Goal: Transaction & Acquisition: Book appointment/travel/reservation

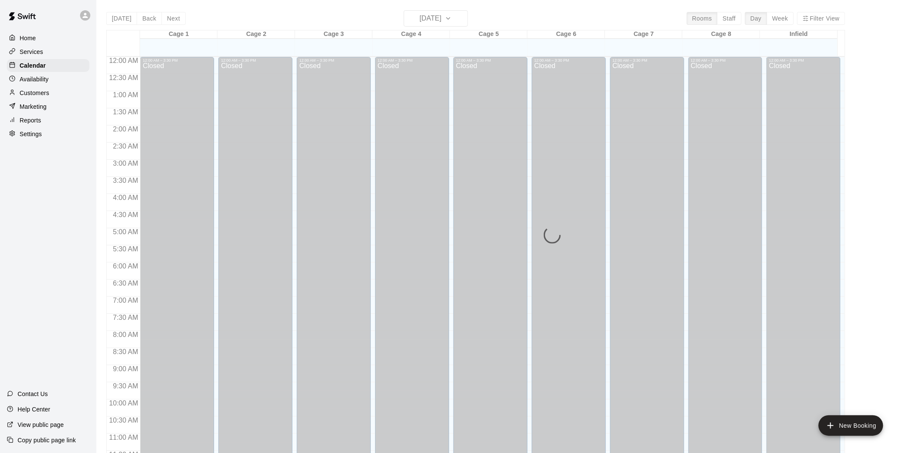
scroll to position [390, 0]
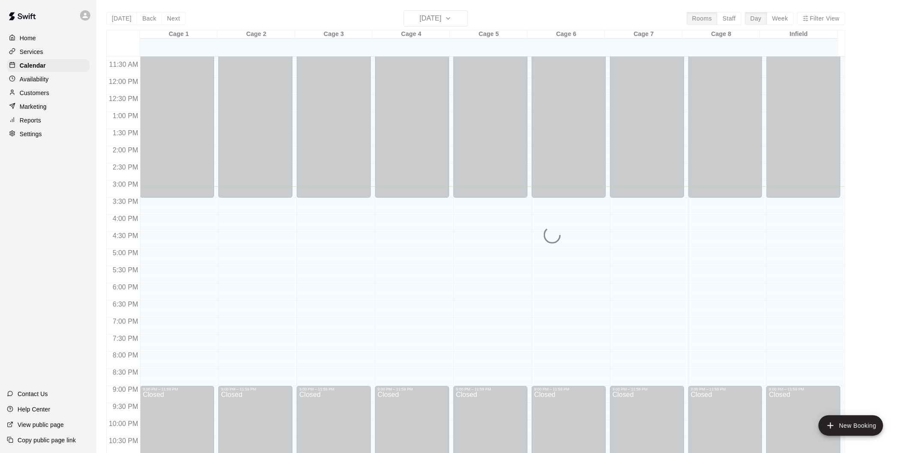
click at [106, 12] on button "[DATE]" at bounding box center [121, 18] width 31 height 13
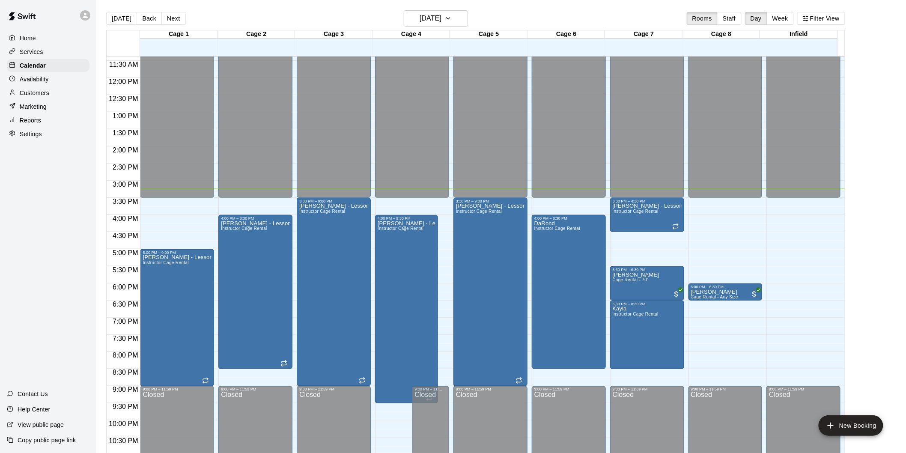
click at [106, 12] on button "[DATE]" at bounding box center [121, 18] width 31 height 13
click at [84, 268] on div "Home Services Calendar Availability Customers Marketing Reports Settings Contac…" at bounding box center [48, 226] width 96 height 453
click at [283, 9] on main "[DATE] Back [DATE][DATE] Rooms Staff Day Week Filter View Cage 1 21 Thu Cage 2 …" at bounding box center [501, 233] width 810 height 467
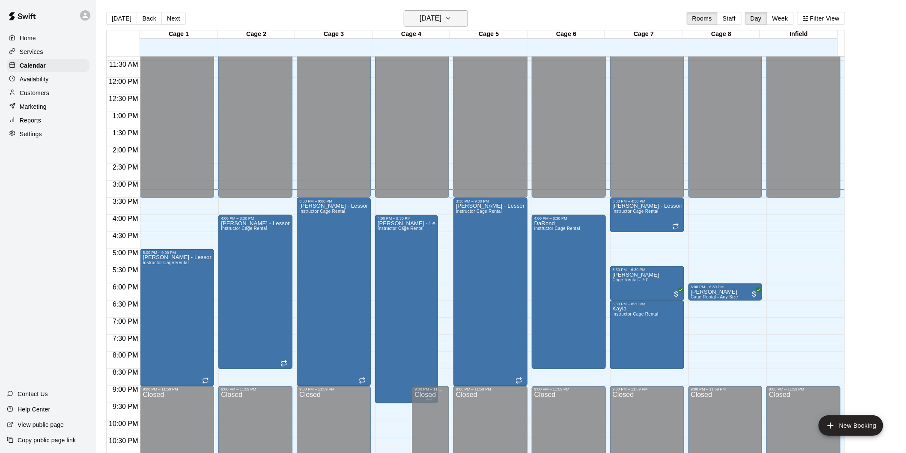
click at [452, 22] on icon "button" at bounding box center [448, 18] width 7 height 10
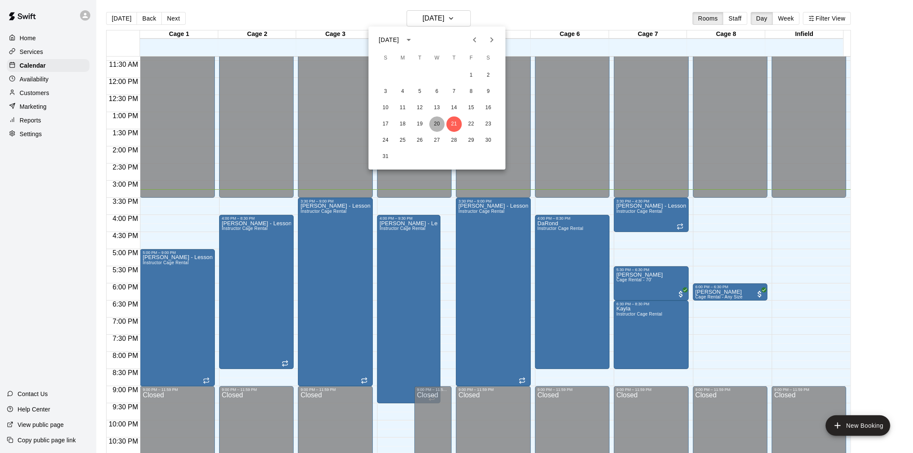
click at [435, 123] on button "20" at bounding box center [437, 123] width 15 height 15
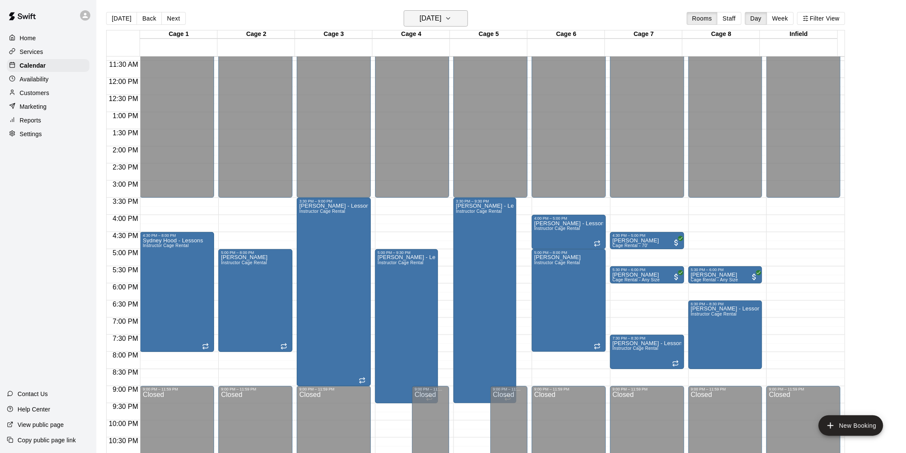
click at [433, 23] on h6 "[DATE]" at bounding box center [431, 18] width 22 height 12
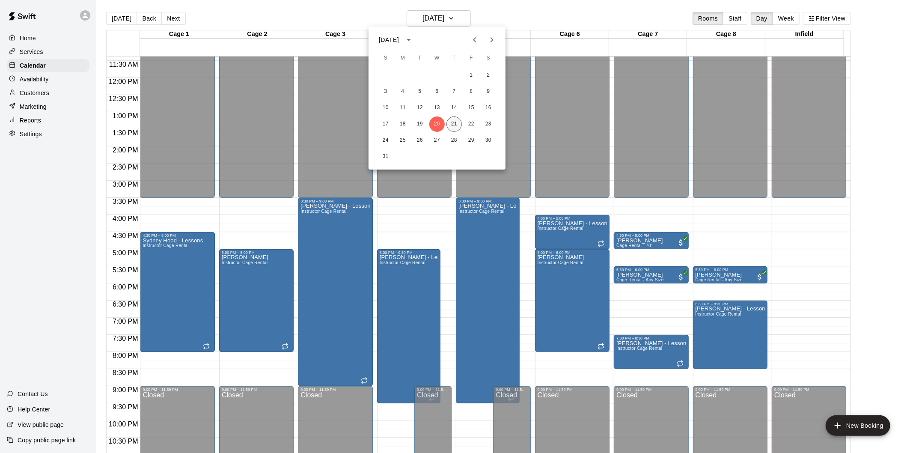
click at [454, 125] on button "21" at bounding box center [454, 123] width 15 height 15
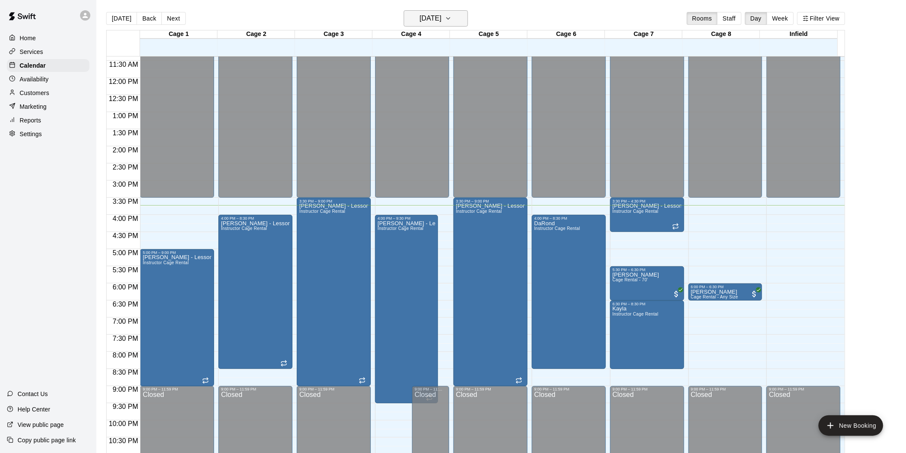
click at [452, 13] on icon "button" at bounding box center [448, 18] width 7 height 10
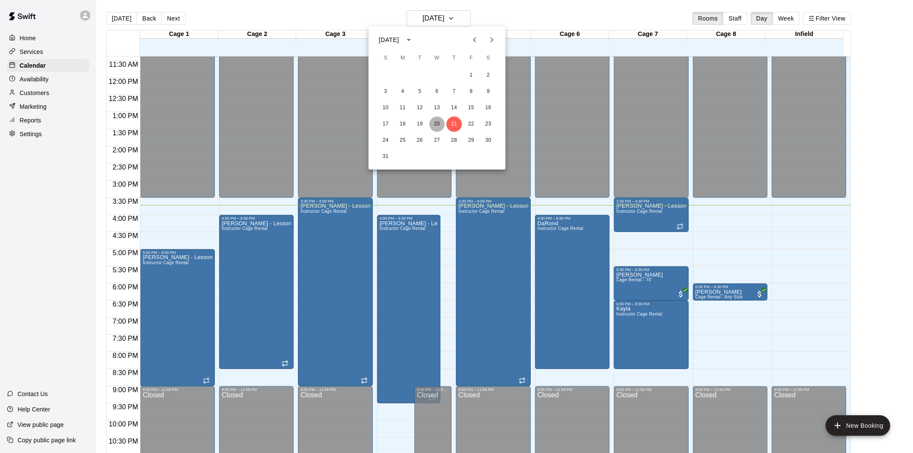
click at [442, 121] on button "20" at bounding box center [437, 123] width 15 height 15
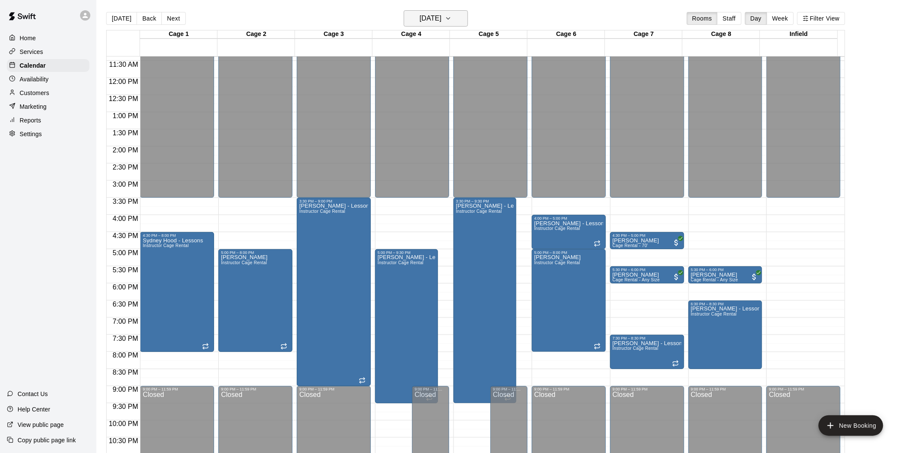
click at [468, 24] on button "[DATE]" at bounding box center [436, 18] width 64 height 16
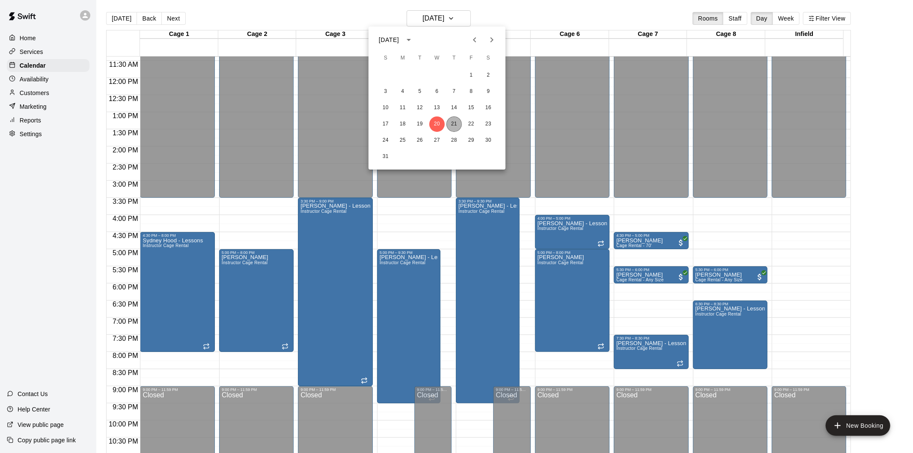
click at [455, 118] on button "21" at bounding box center [454, 123] width 15 height 15
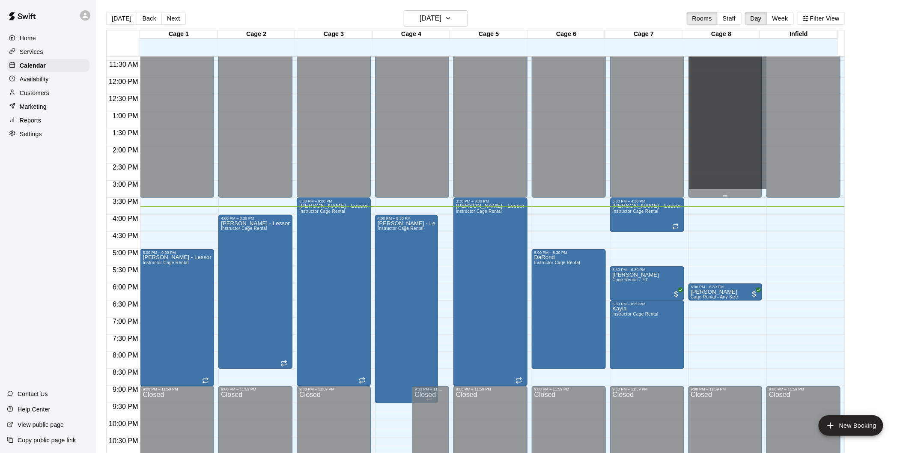
drag, startPoint x: 728, startPoint y: 206, endPoint x: 738, endPoint y: 198, distance: 13.1
click at [738, 198] on div "12:00 AM – 3:30 PM Closed 6:00 PM – 6:30 PM [PERSON_NAME] Cage Rental - Any Siz…" at bounding box center [726, 78] width 74 height 822
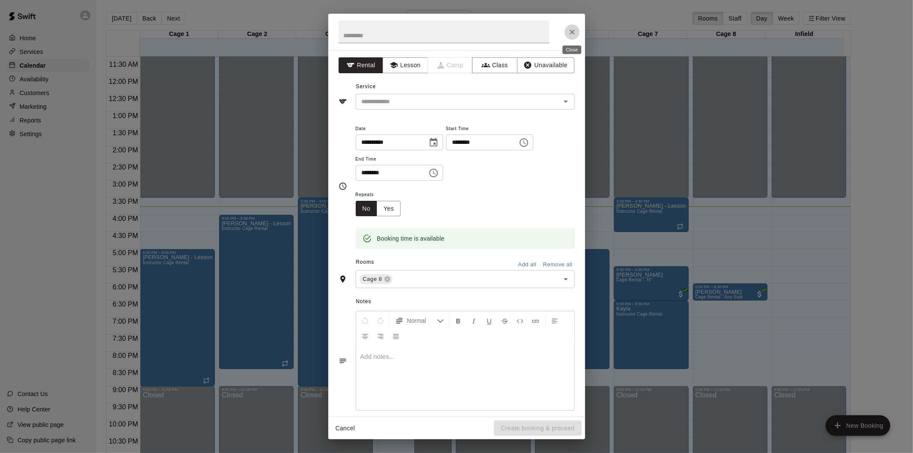
click at [572, 35] on icon "Close" at bounding box center [572, 32] width 9 height 9
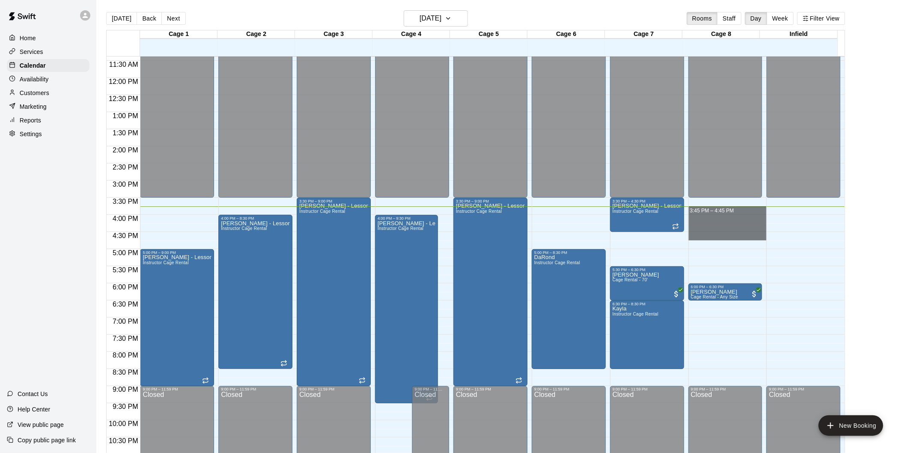
drag, startPoint x: 722, startPoint y: 211, endPoint x: 721, endPoint y: 235, distance: 24.0
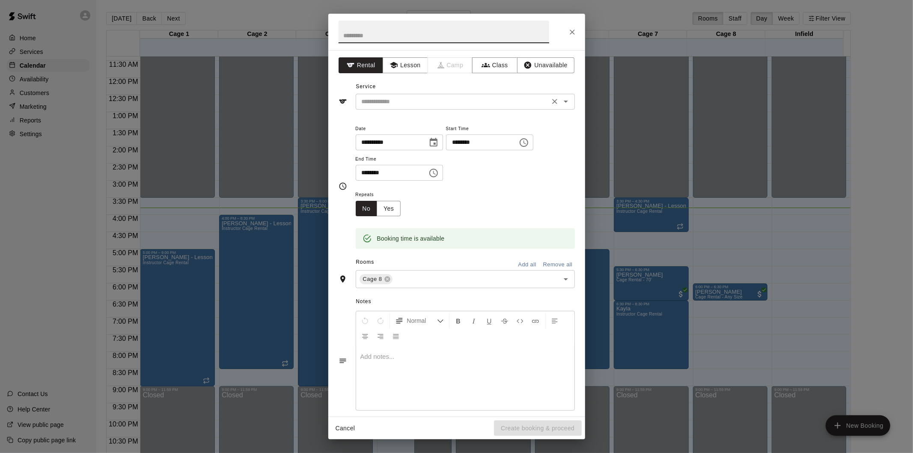
click at [477, 98] on input "text" at bounding box center [452, 101] width 189 height 11
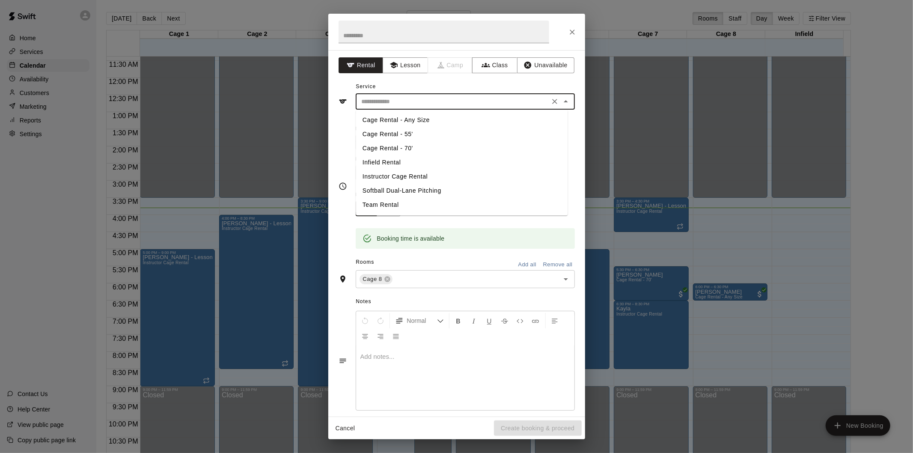
click at [412, 144] on li "Cage Rental - 70'" at bounding box center [462, 148] width 212 height 14
type input "**********"
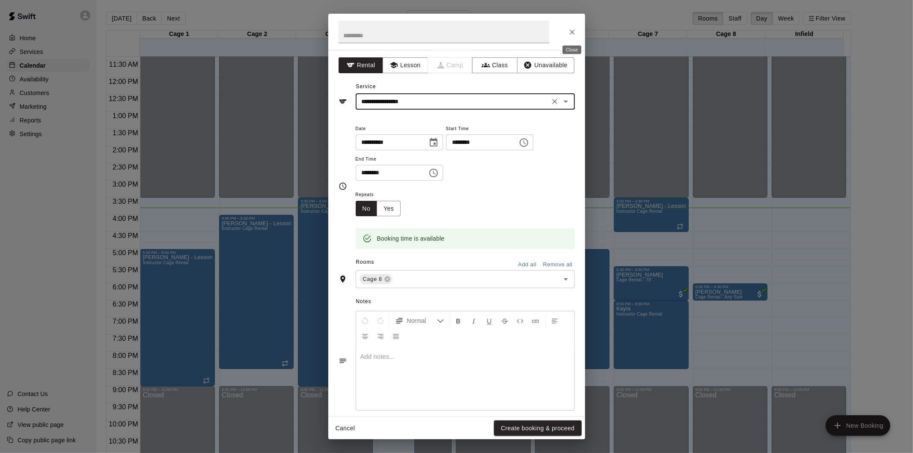
click at [570, 30] on icon "Close" at bounding box center [572, 32] width 5 height 5
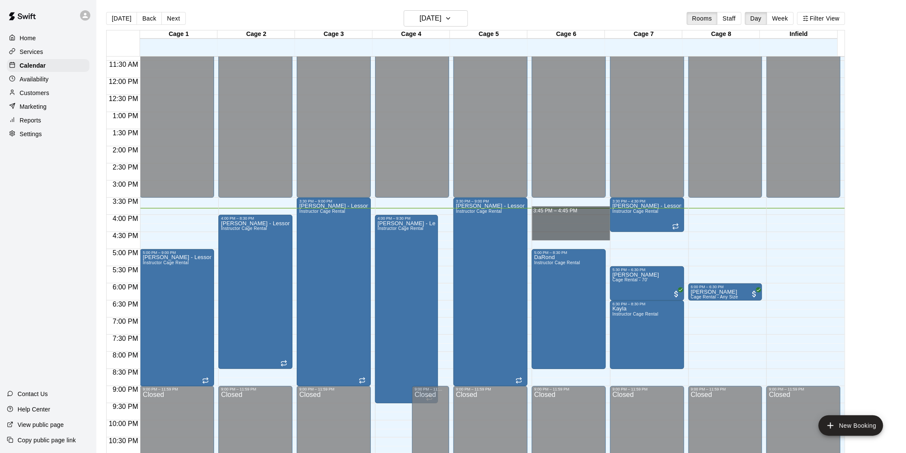
drag, startPoint x: 554, startPoint y: 212, endPoint x: 557, endPoint y: 239, distance: 27.1
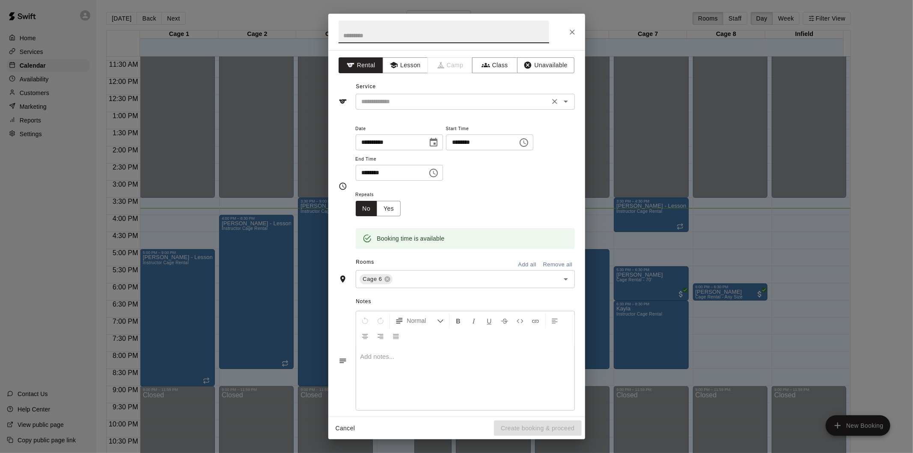
click at [427, 94] on div "​" at bounding box center [465, 102] width 219 height 16
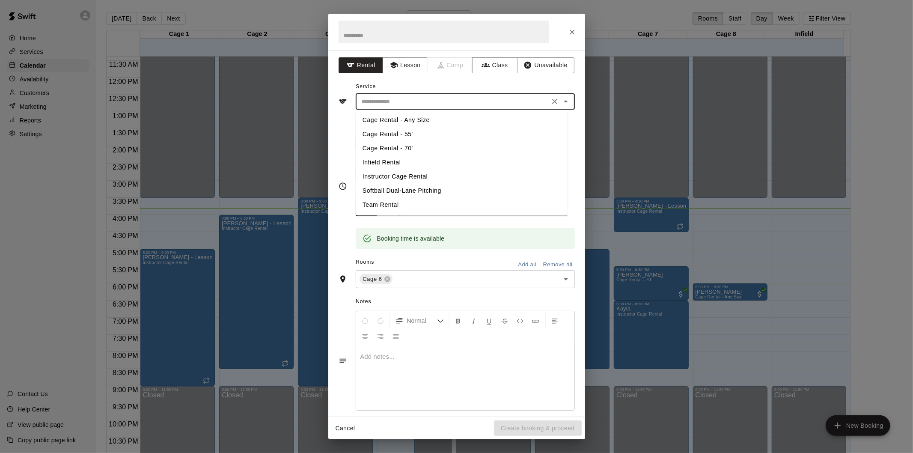
click at [412, 146] on li "Cage Rental - 70'" at bounding box center [462, 148] width 212 height 14
type input "**********"
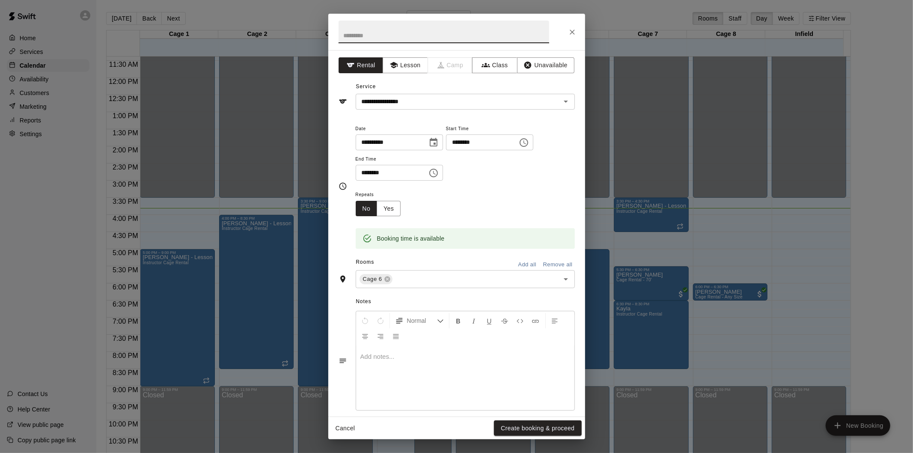
click at [437, 38] on input "text" at bounding box center [444, 32] width 211 height 23
type input "*******"
click at [517, 425] on button "Create booking & proceed" at bounding box center [537, 429] width 87 height 16
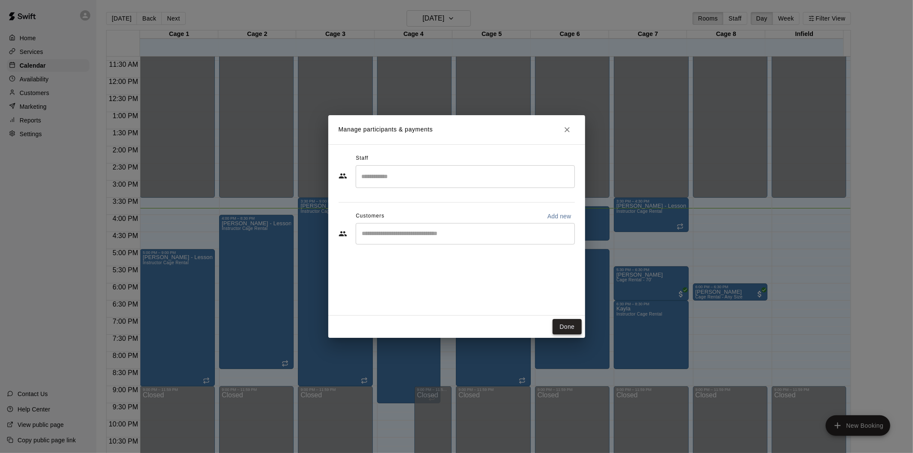
click at [571, 328] on button "Done" at bounding box center [567, 327] width 29 height 16
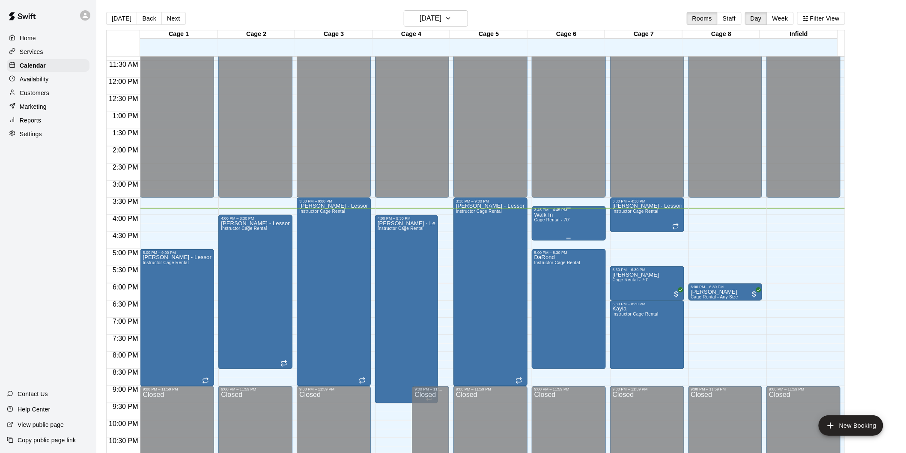
drag, startPoint x: 580, startPoint y: 218, endPoint x: 572, endPoint y: 230, distance: 14.3
click at [572, 230] on div "Walk In Cage Rental - 70'" at bounding box center [568, 438] width 69 height 453
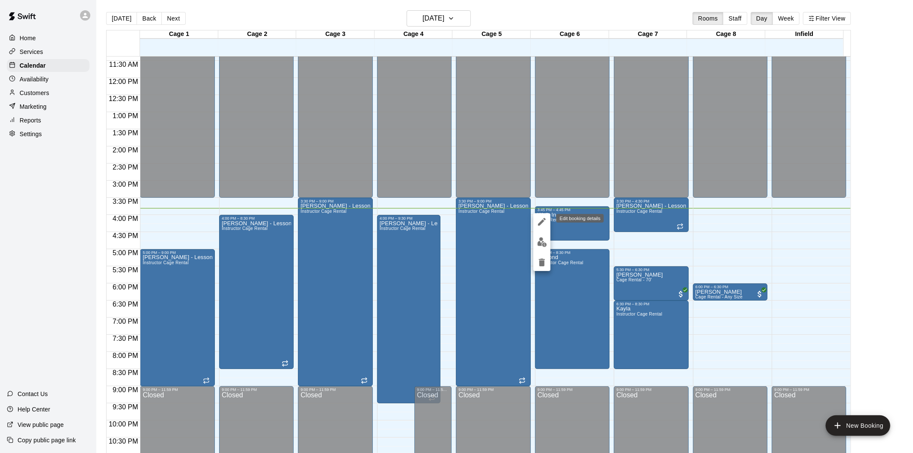
click at [549, 224] on button "edit" at bounding box center [542, 221] width 17 height 17
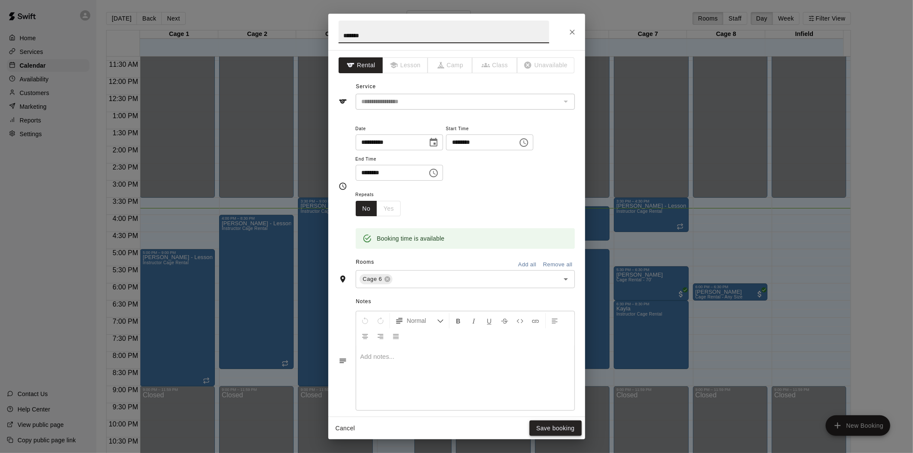
click at [561, 427] on button "Save booking" at bounding box center [556, 429] width 52 height 16
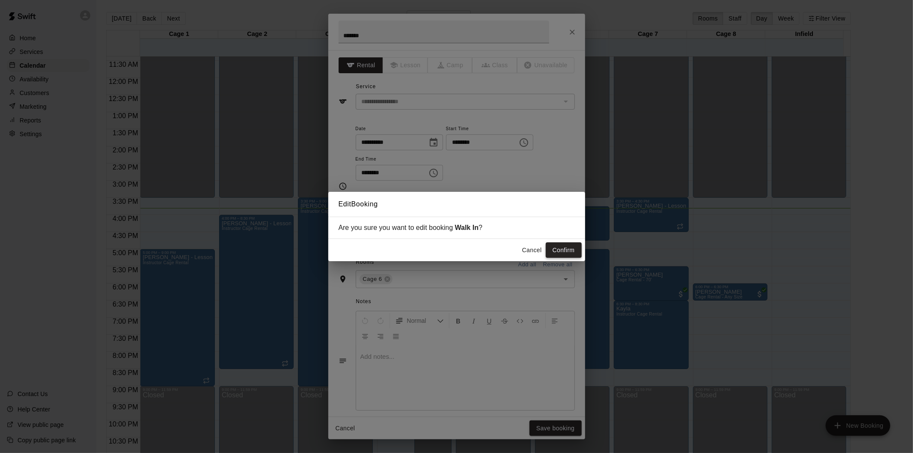
click at [569, 243] on button "Confirm" at bounding box center [564, 250] width 36 height 16
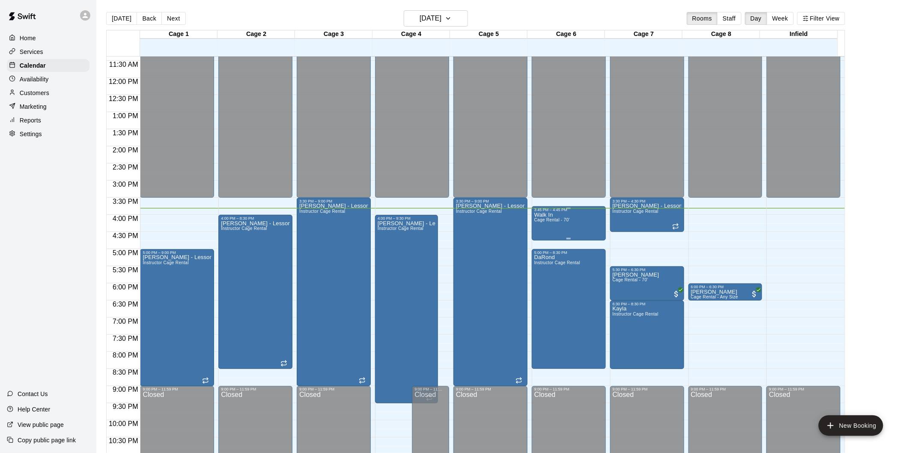
click at [573, 230] on div "Walk In Cage Rental - 70'" at bounding box center [568, 438] width 69 height 453
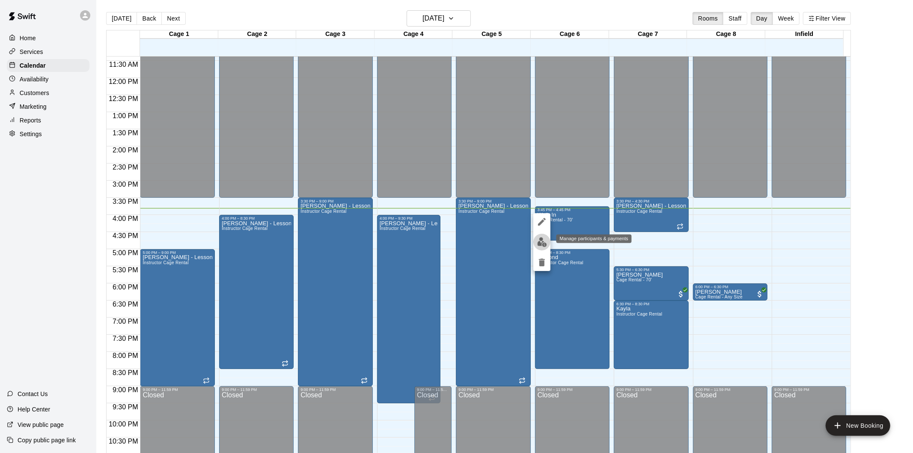
click at [543, 238] on img "edit" at bounding box center [542, 242] width 10 height 10
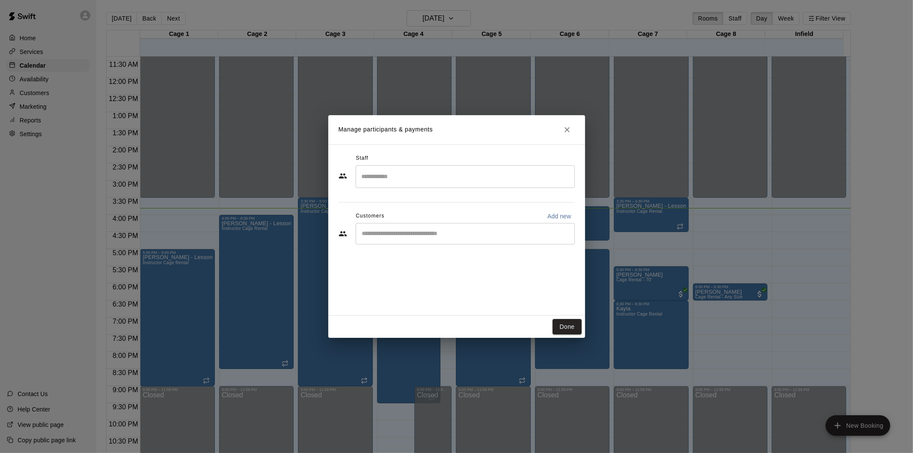
click at [573, 318] on div "Done" at bounding box center [456, 327] width 257 height 23
click at [574, 322] on button "Done" at bounding box center [567, 327] width 29 height 16
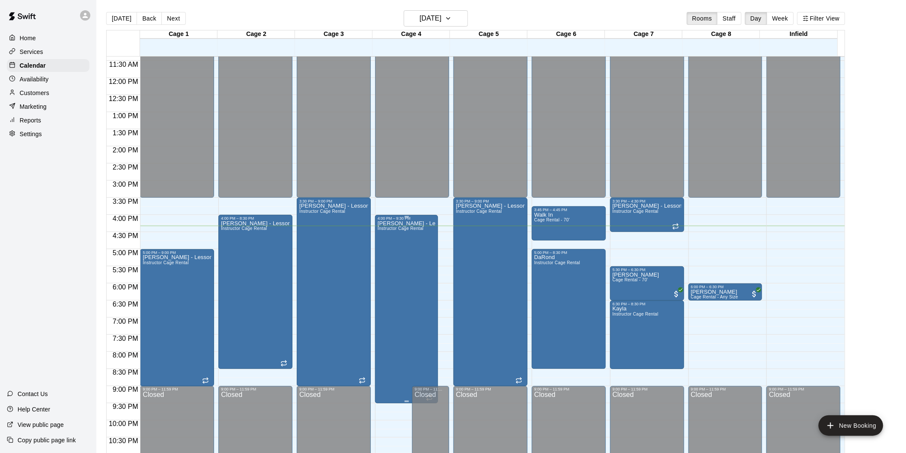
click at [407, 401] on div at bounding box center [407, 401] width 4 height 1
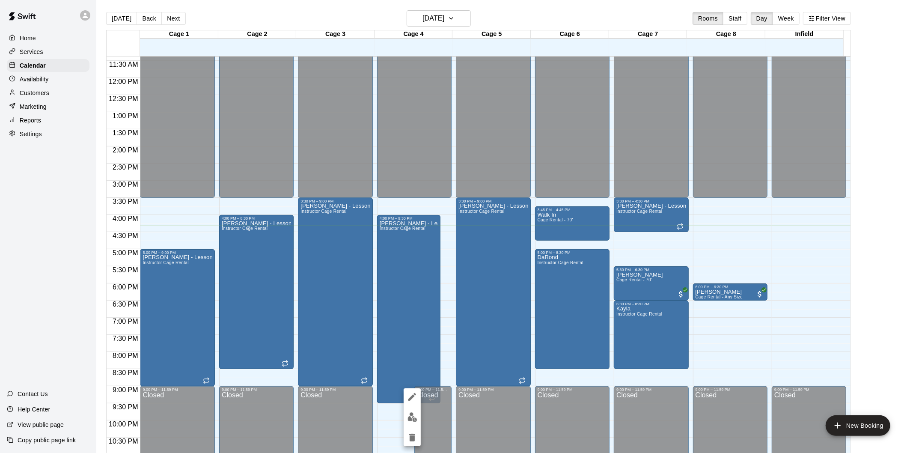
click at [891, 141] on div at bounding box center [456, 226] width 913 height 453
